Goal: Task Accomplishment & Management: Use online tool/utility

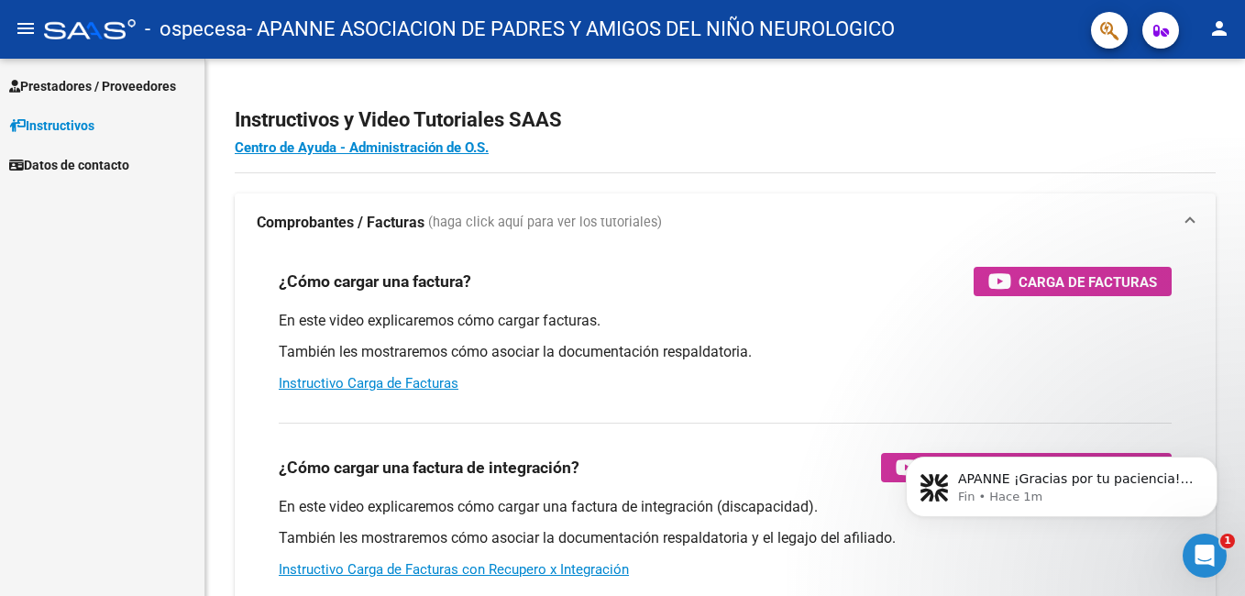
click at [87, 83] on span "Prestadores / Proveedores" at bounding box center [92, 86] width 167 height 20
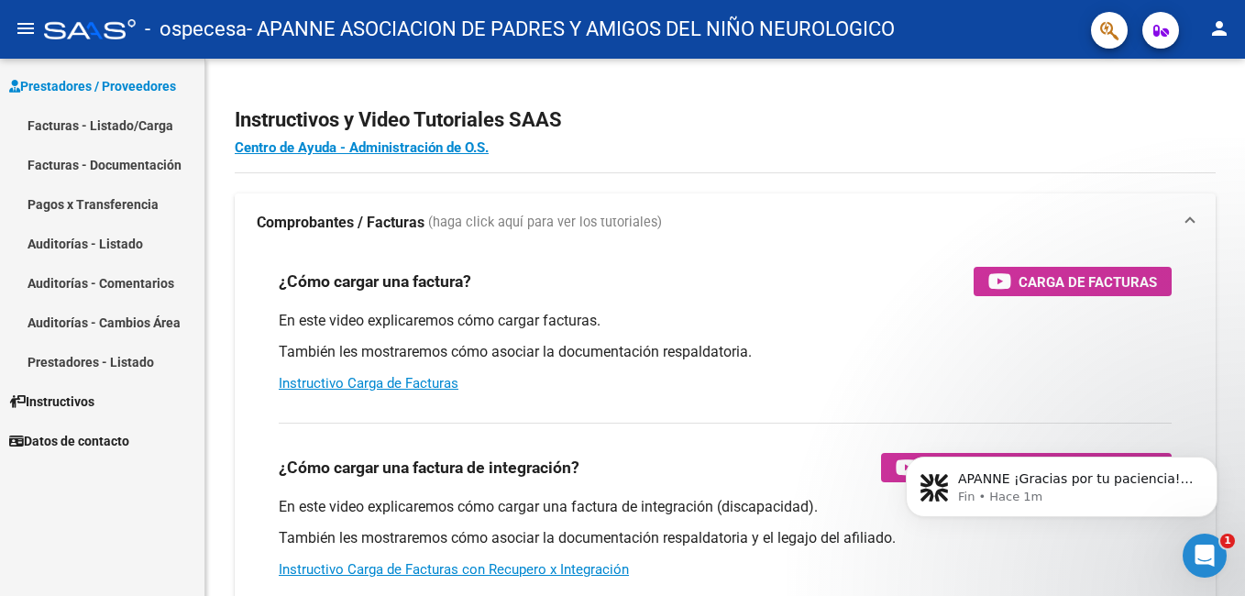
click at [94, 127] on link "Facturas - Listado/Carga" at bounding box center [102, 124] width 204 height 39
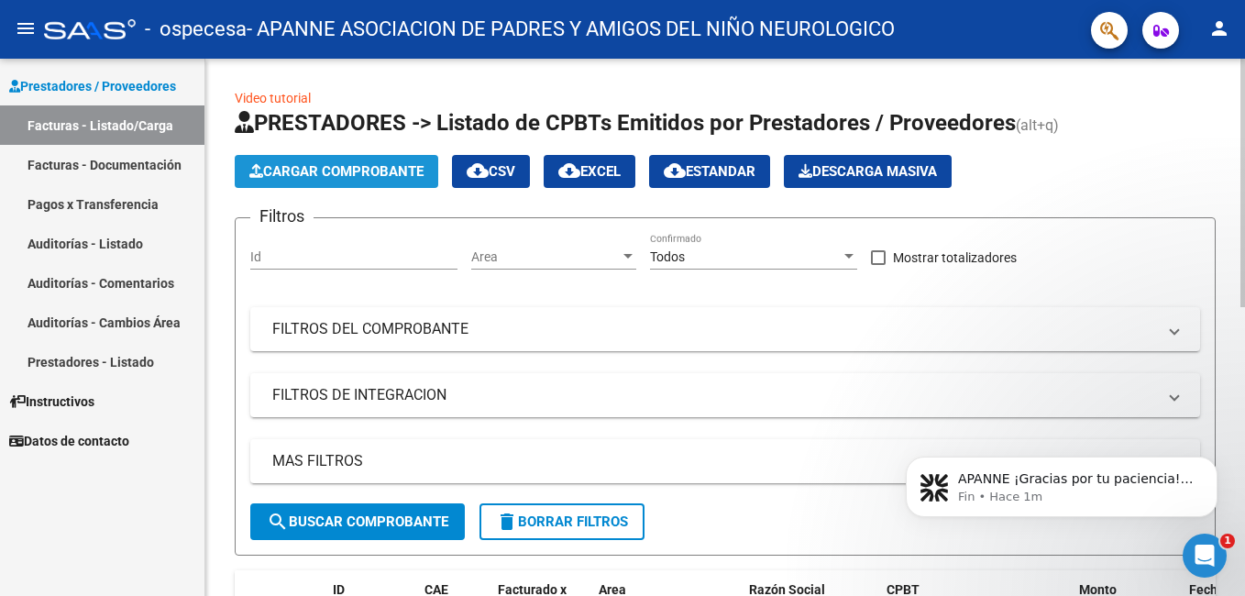
click at [370, 170] on span "Cargar Comprobante" at bounding box center [336, 171] width 174 height 17
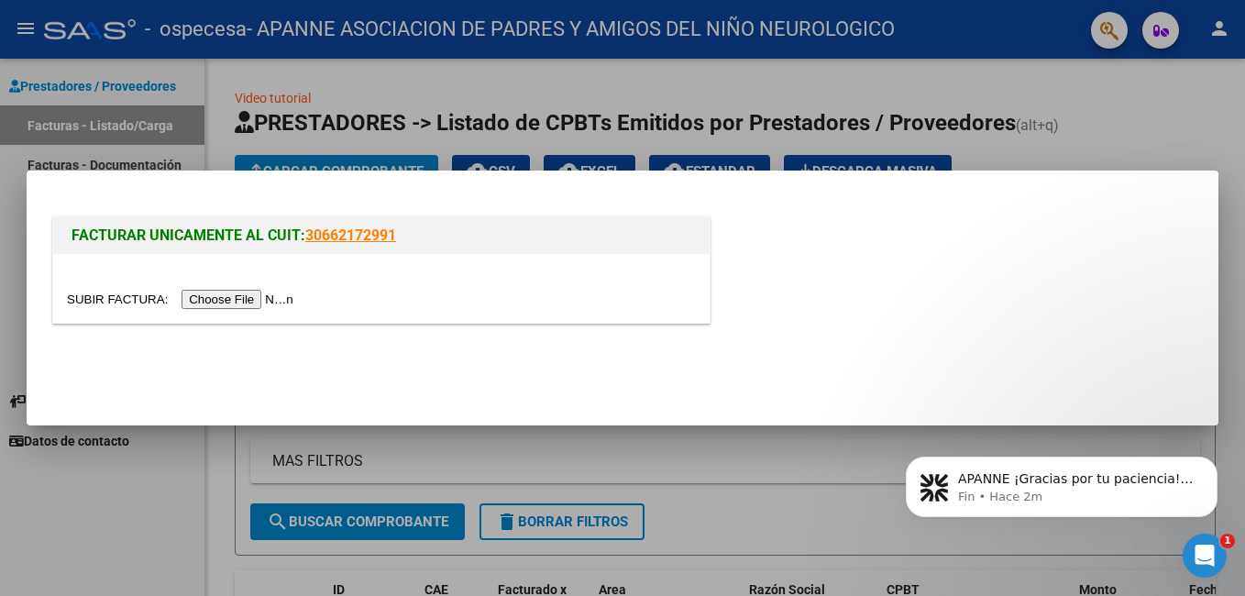
click at [247, 297] on input "file" at bounding box center [183, 299] width 232 height 19
click at [1018, 317] on div "FACTURAR UNICAMENTE AL CUIT: 30662172991" at bounding box center [623, 273] width 1148 height 121
click at [1131, 90] on div at bounding box center [622, 298] width 1245 height 596
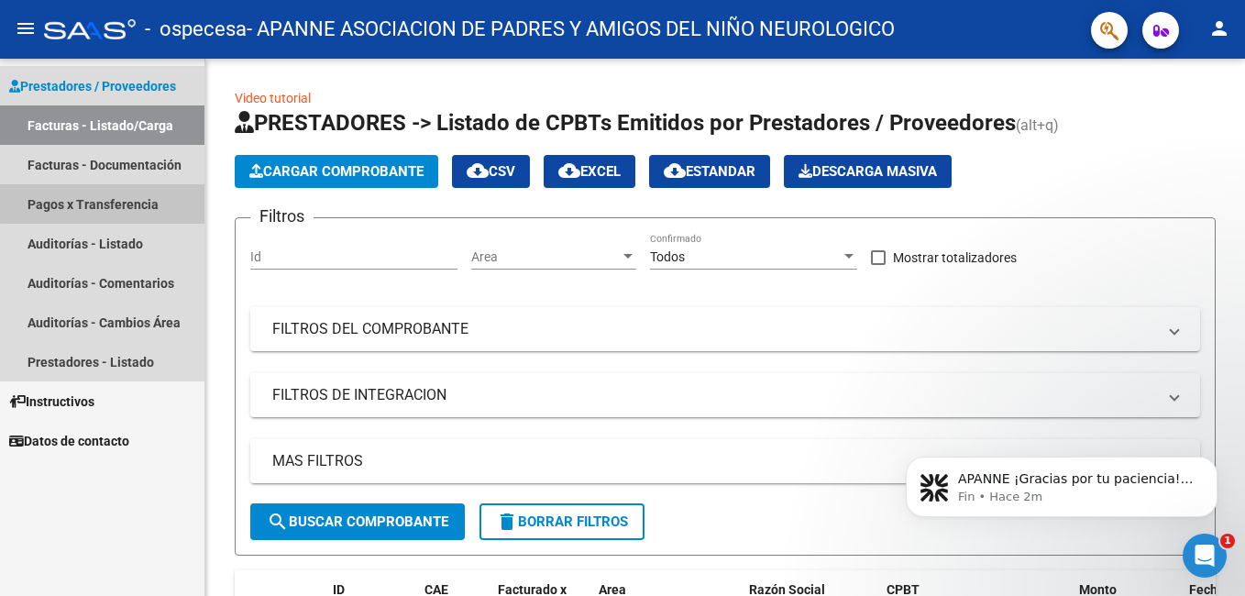
drag, startPoint x: 108, startPoint y: 191, endPoint x: 171, endPoint y: 211, distance: 65.5
click at [108, 191] on link "Pagos x Transferencia" at bounding box center [102, 203] width 204 height 39
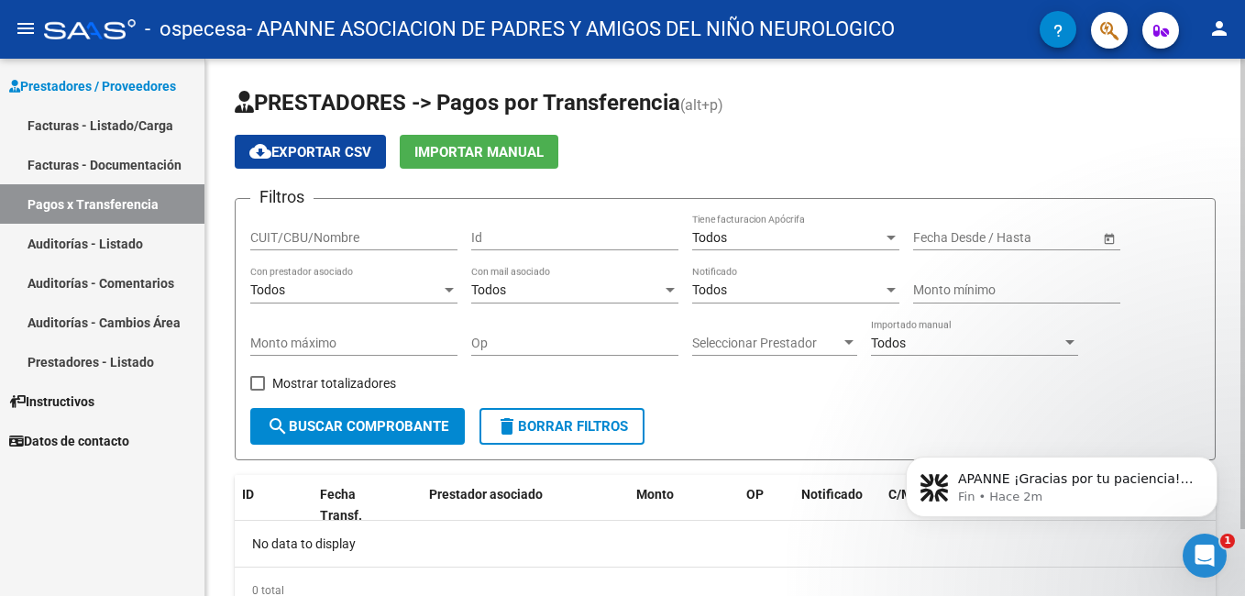
scroll to position [76, 0]
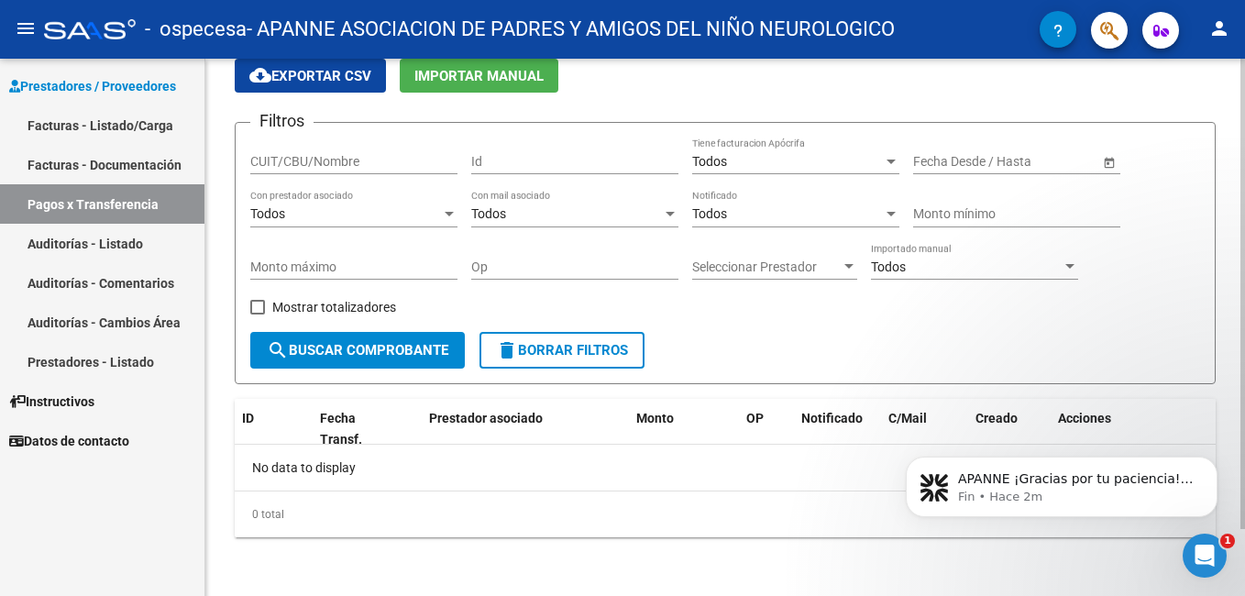
click at [254, 309] on span at bounding box center [257, 307] width 15 height 15
click at [257, 314] on input "Mostrar totalizadores" at bounding box center [257, 314] width 1 height 1
click at [323, 349] on span "search Buscar Comprobante" at bounding box center [358, 350] width 182 height 17
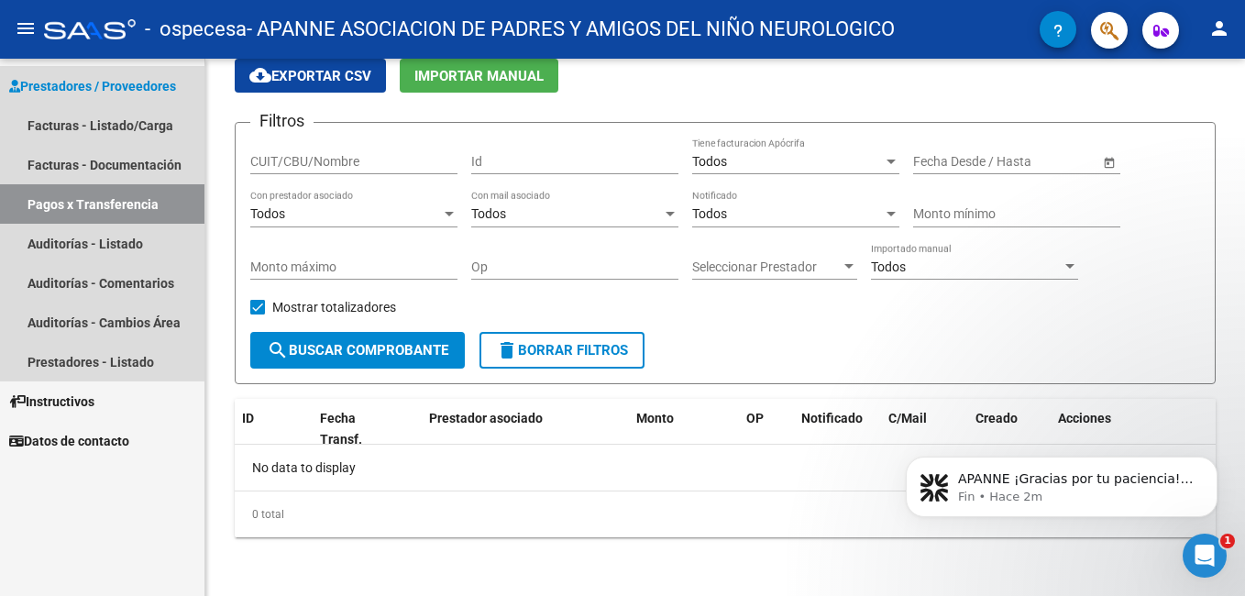
click at [100, 78] on span "Prestadores / Proveedores" at bounding box center [92, 86] width 167 height 20
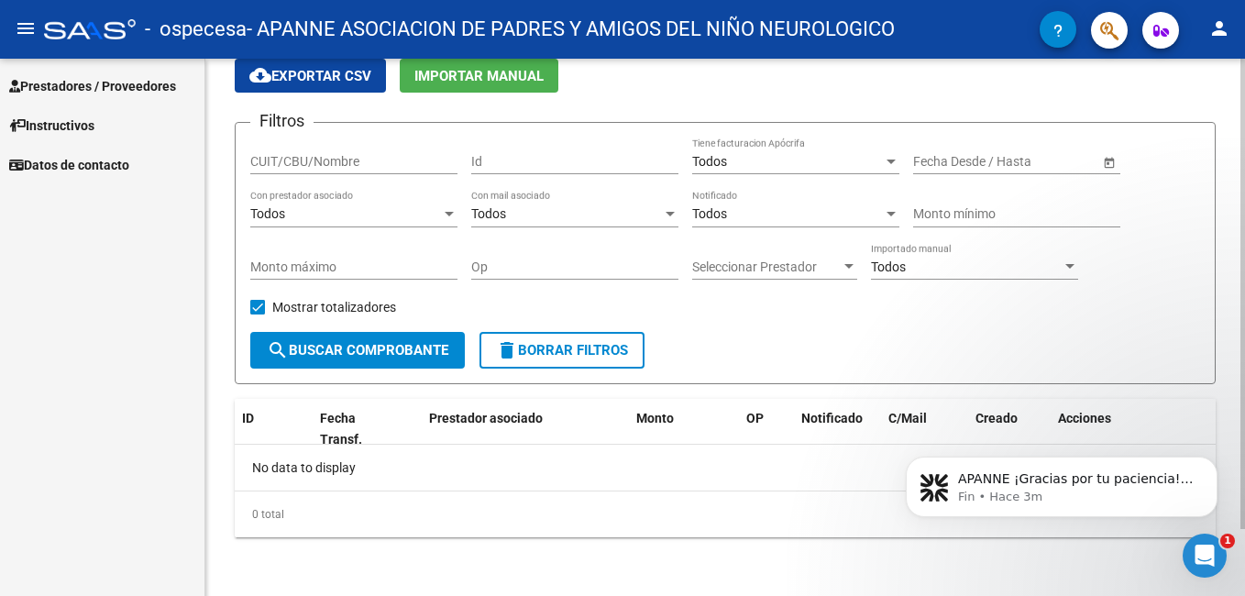
click at [540, 79] on span "Importar Manual" at bounding box center [478, 76] width 129 height 17
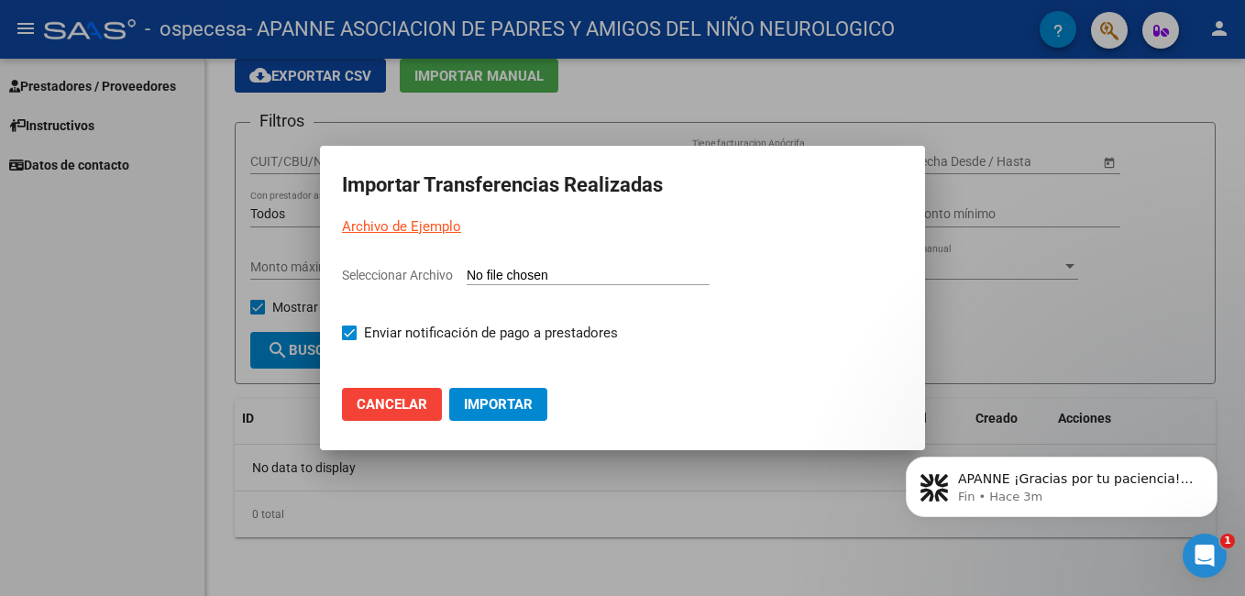
click at [803, 80] on div at bounding box center [622, 298] width 1245 height 596
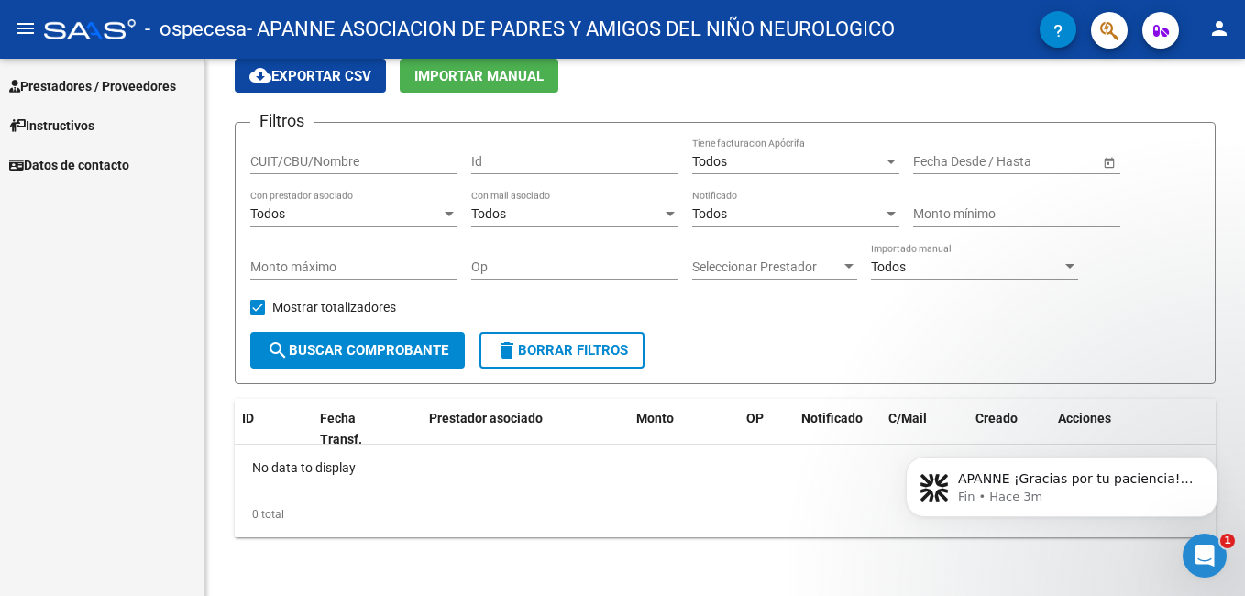
click at [101, 82] on span "Prestadores / Proveedores" at bounding box center [92, 86] width 167 height 20
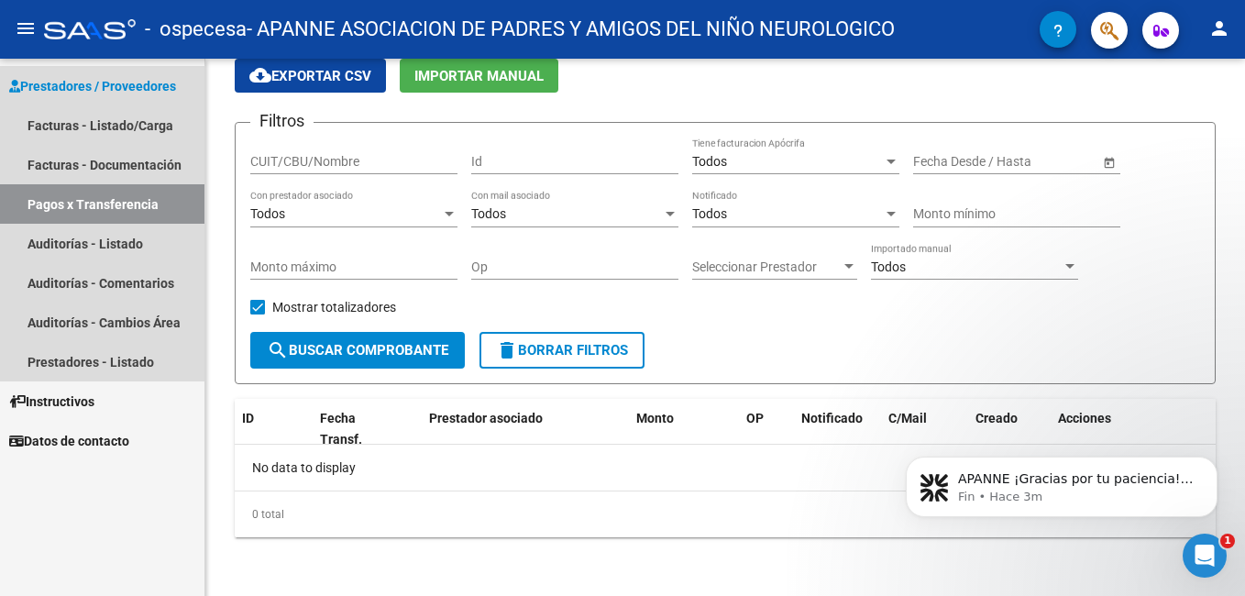
click at [94, 203] on link "Pagos x Transferencia" at bounding box center [102, 203] width 204 height 39
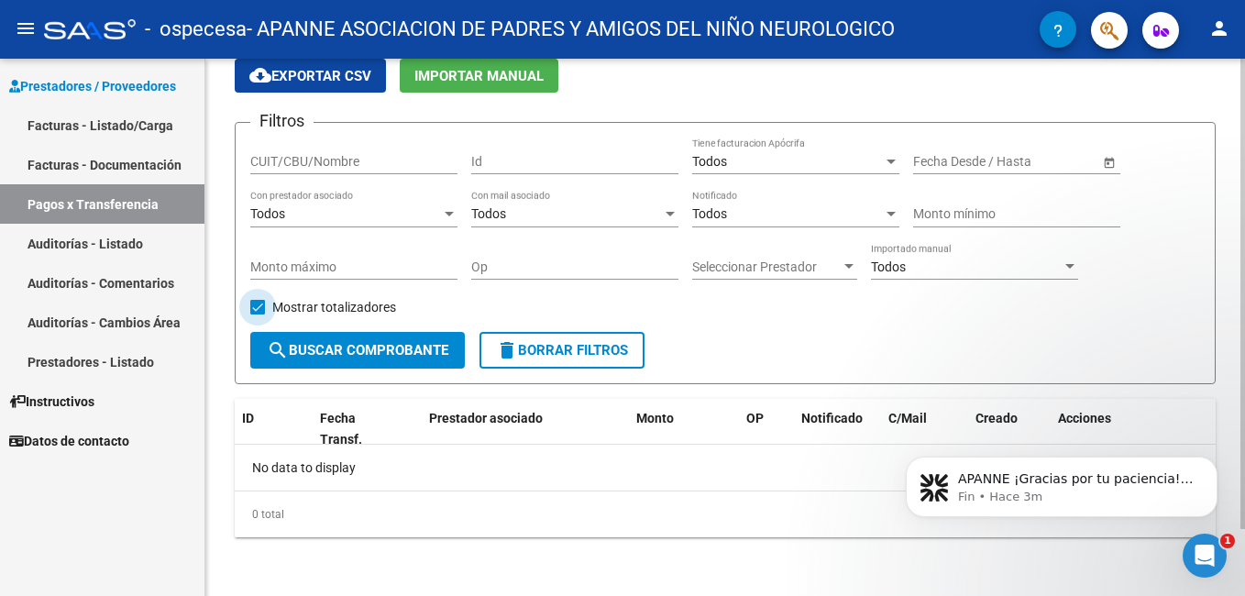
click at [255, 303] on span at bounding box center [257, 307] width 15 height 15
click at [257, 314] on input "Mostrar totalizadores" at bounding box center [257, 314] width 1 height 1
checkbox input "false"
click at [456, 78] on span "Importar Manual" at bounding box center [478, 76] width 129 height 17
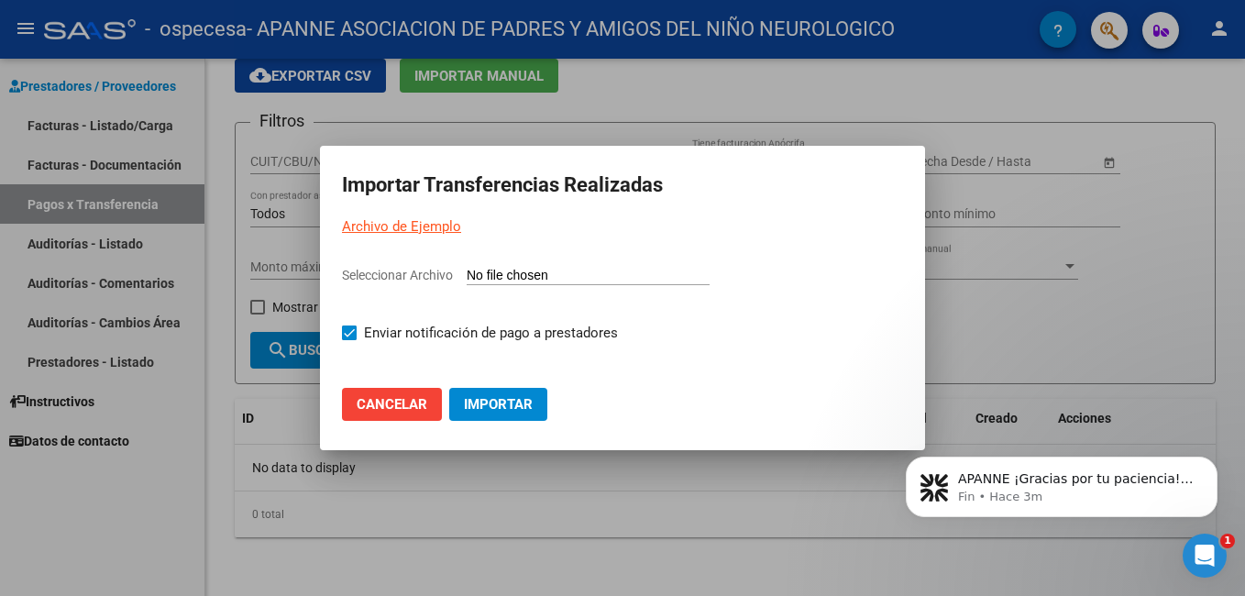
click at [450, 227] on link "Archivo de Ejemplo" at bounding box center [401, 226] width 119 height 17
